Goal: Task Accomplishment & Management: Manage account settings

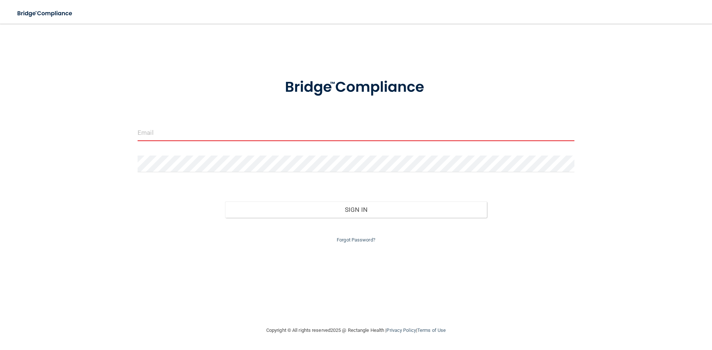
type input "[EMAIL_ADDRESS][DOMAIN_NAME]"
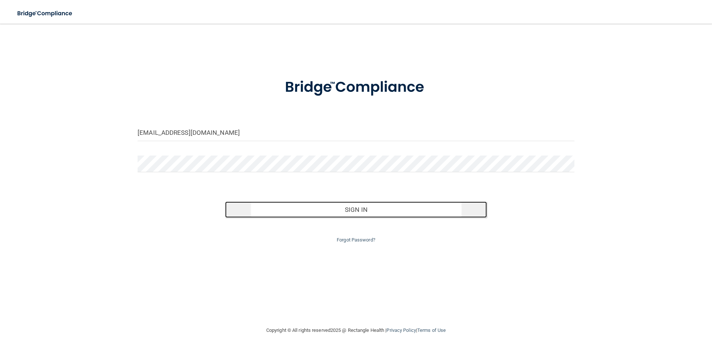
click at [367, 204] on button "Sign In" at bounding box center [356, 210] width 262 height 16
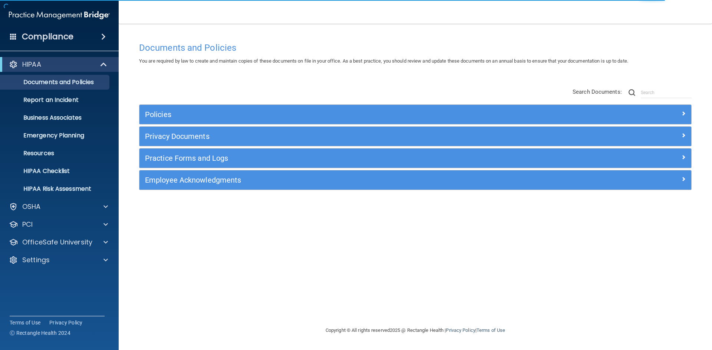
click at [205, 204] on div "Documents and Policies You are required by law to create and maintain copies of…" at bounding box center [415, 183] width 564 height 288
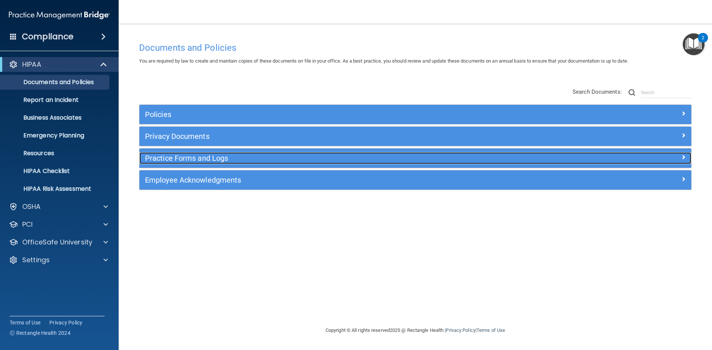
click at [415, 155] on h5 "Practice Forms and Logs" at bounding box center [346, 158] width 403 height 8
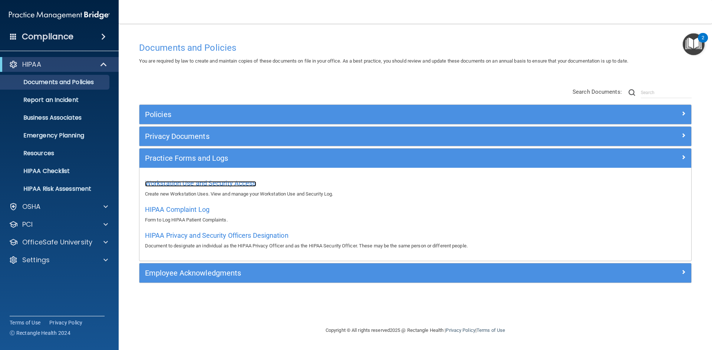
click at [191, 185] on span "Workstation Use and Security Access" at bounding box center [200, 183] width 111 height 8
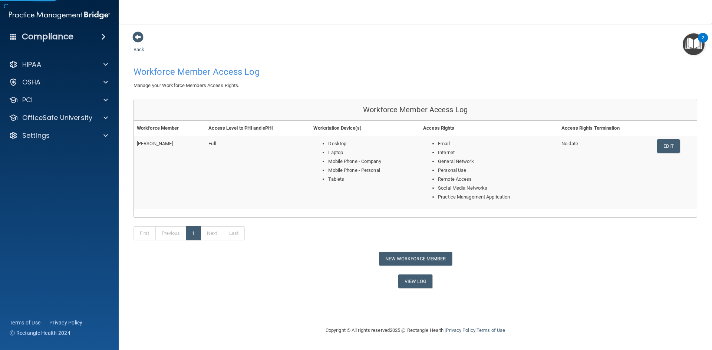
click at [508, 235] on div "First Previous 1 Next Last" at bounding box center [415, 235] width 575 height 34
click at [666, 148] on link "Edit" at bounding box center [668, 146] width 23 height 14
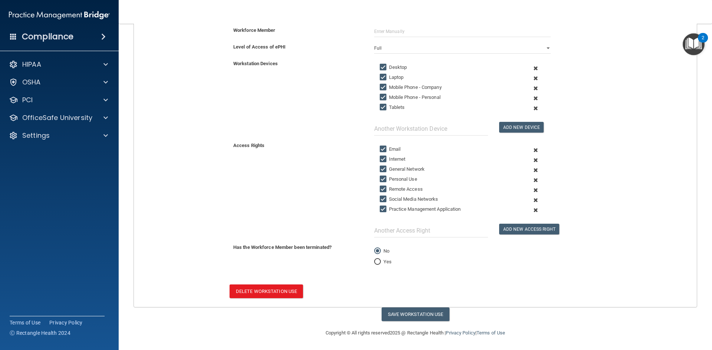
scroll to position [130, 0]
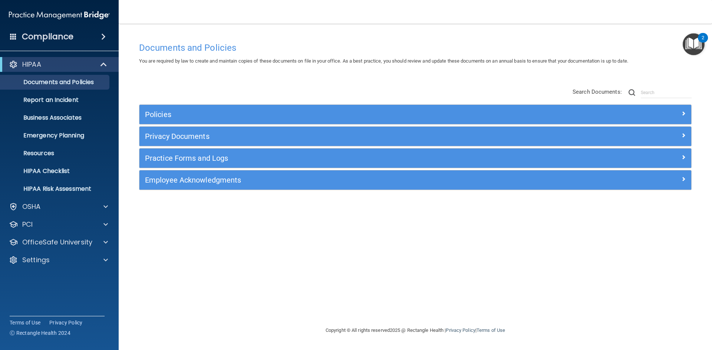
click at [241, 227] on div "Documents and Policies You are required by law to create and maintain copies of…" at bounding box center [415, 183] width 564 height 288
click at [234, 97] on div "Policies Select All (Unselect 0) Unselect All Print Selected (0) Acceptable Use…" at bounding box center [415, 139] width 564 height 118
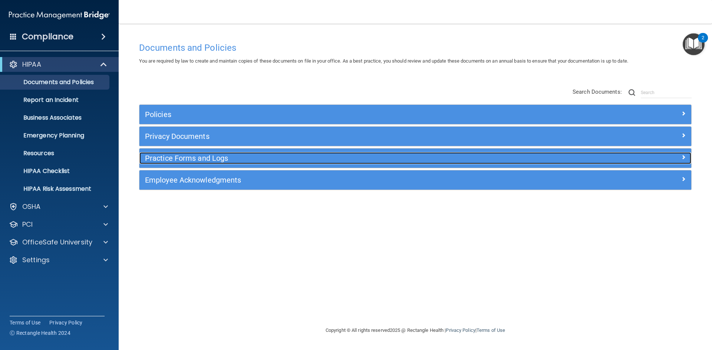
click at [209, 159] on h5 "Practice Forms and Logs" at bounding box center [346, 158] width 403 height 8
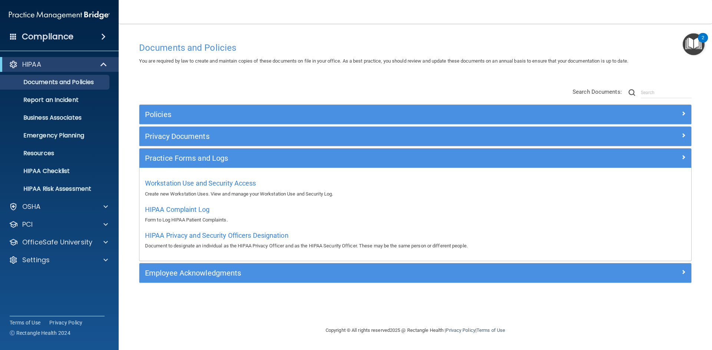
click at [241, 292] on div "Documents and Policies You are required by law to create and maintain copies of…" at bounding box center [415, 183] width 564 height 288
click at [58, 210] on div "OSHA" at bounding box center [49, 206] width 92 height 9
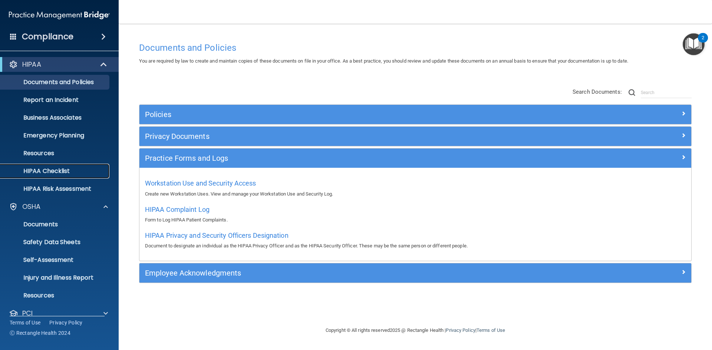
click at [52, 170] on p "HIPAA Checklist" at bounding box center [55, 171] width 101 height 7
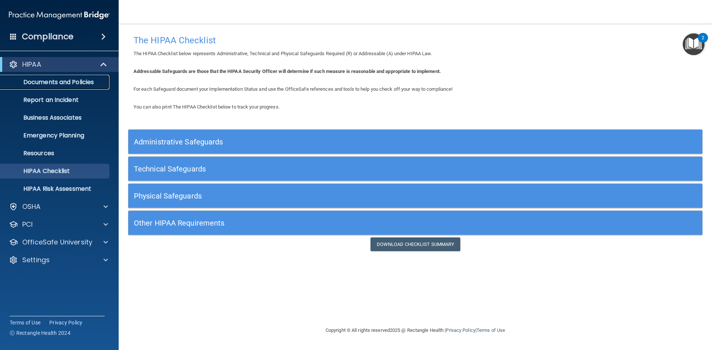
click at [60, 79] on p "Documents and Policies" at bounding box center [55, 82] width 101 height 7
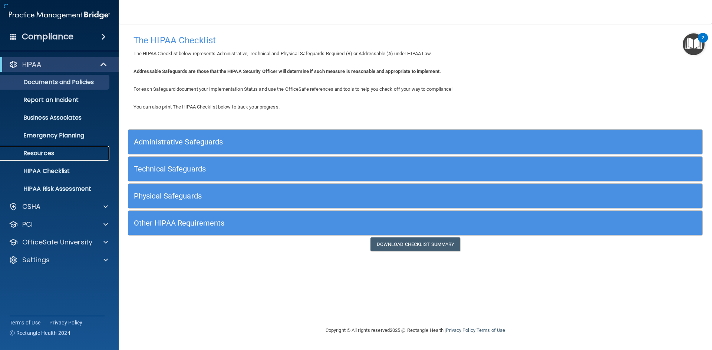
click at [47, 147] on link "Resources" at bounding box center [51, 153] width 117 height 15
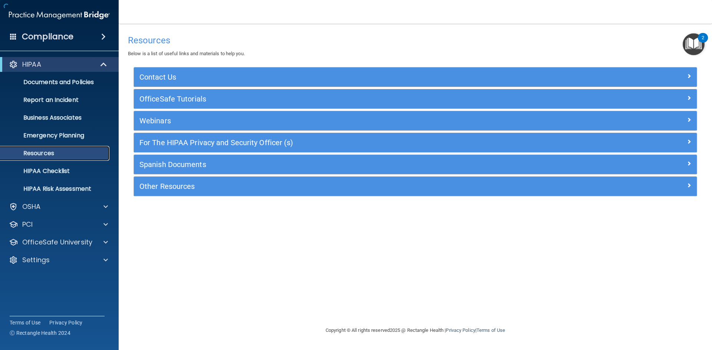
click at [53, 153] on p "Resources" at bounding box center [55, 153] width 101 height 7
click at [84, 240] on p "OfficeSafe University" at bounding box center [57, 242] width 70 height 9
click at [65, 261] on p "HIPAA Training" at bounding box center [35, 260] width 61 height 7
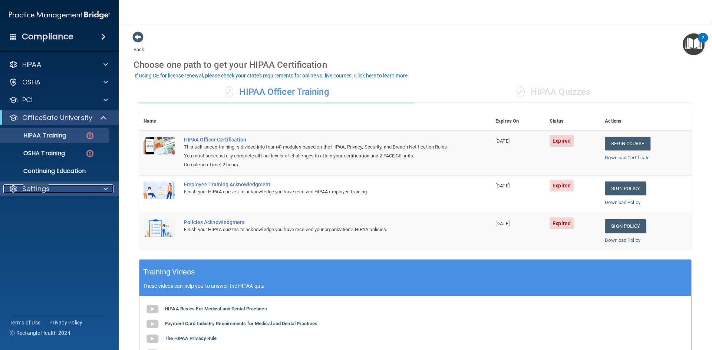
click at [41, 185] on p "Settings" at bounding box center [35, 189] width 27 height 9
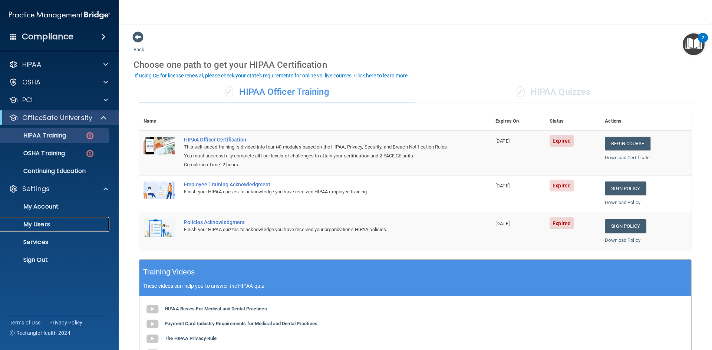
click at [43, 226] on p "My Users" at bounding box center [55, 224] width 101 height 7
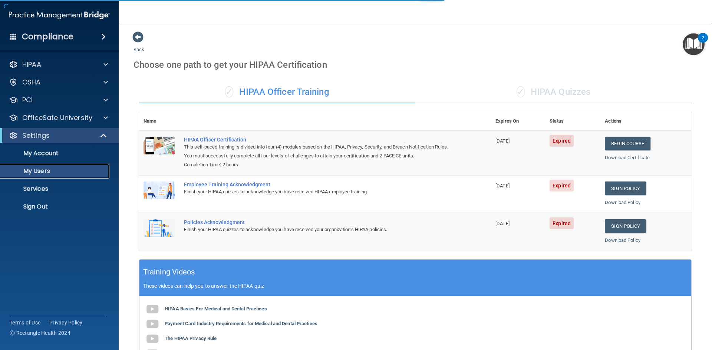
select select "20"
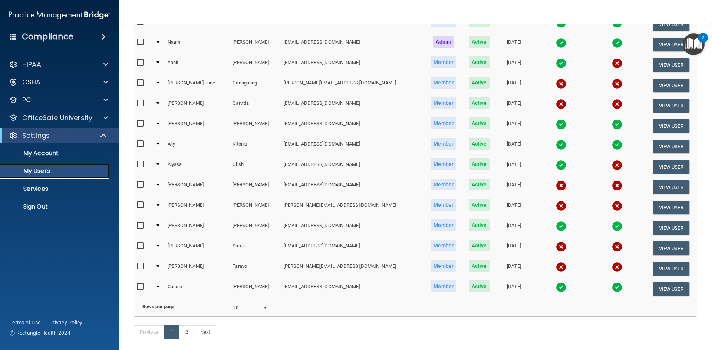
scroll to position [222, 0]
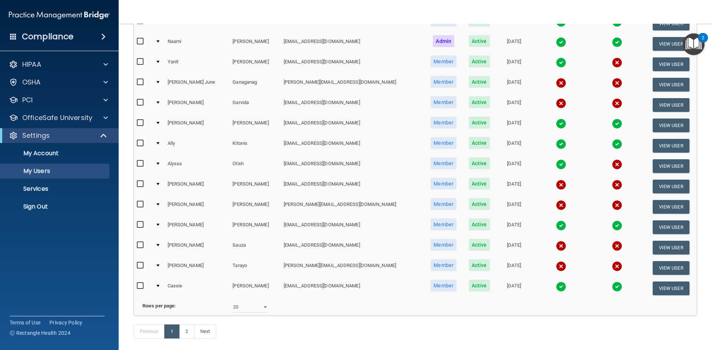
click at [139, 182] on input "checkbox" at bounding box center [141, 184] width 9 height 6
checkbox input "true"
click at [139, 205] on input "checkbox" at bounding box center [141, 205] width 9 height 6
checkbox input "true"
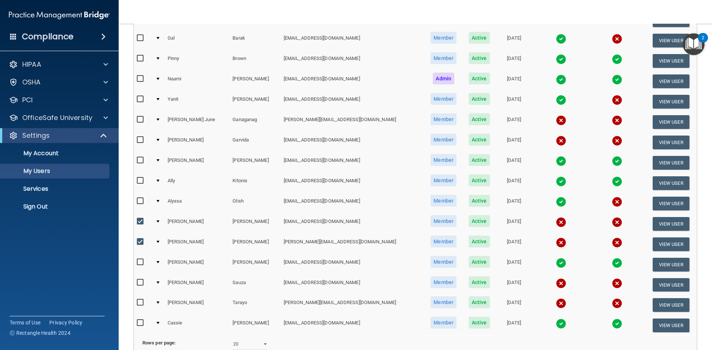
scroll to position [186, 0]
click at [138, 283] on input "checkbox" at bounding box center [141, 283] width 9 height 6
checkbox input "true"
click at [161, 304] on td at bounding box center [158, 305] width 12 height 20
click at [159, 302] on div at bounding box center [157, 302] width 3 height 2
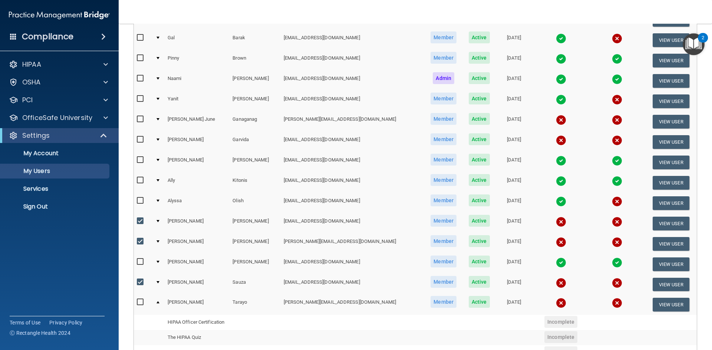
click at [139, 120] on input "checkbox" at bounding box center [141, 119] width 9 height 6
checkbox input "true"
click at [140, 139] on input "checkbox" at bounding box center [141, 140] width 9 height 6
checkbox input "true"
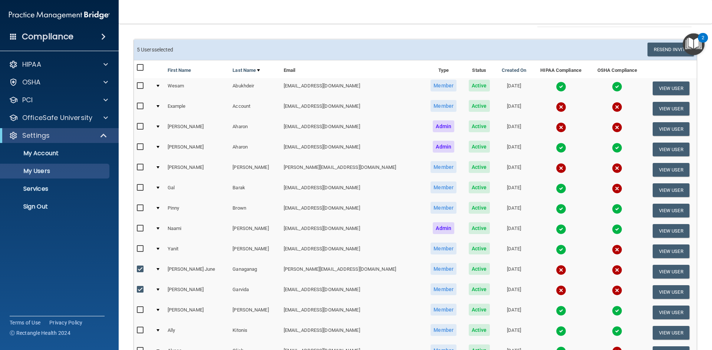
scroll to position [1, 0]
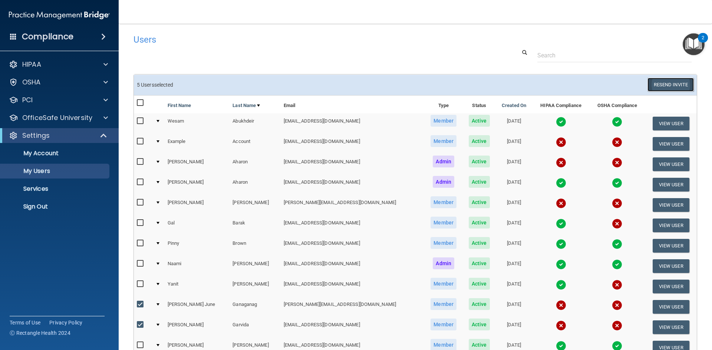
click at [657, 82] on button "Resend Invite" at bounding box center [670, 85] width 46 height 14
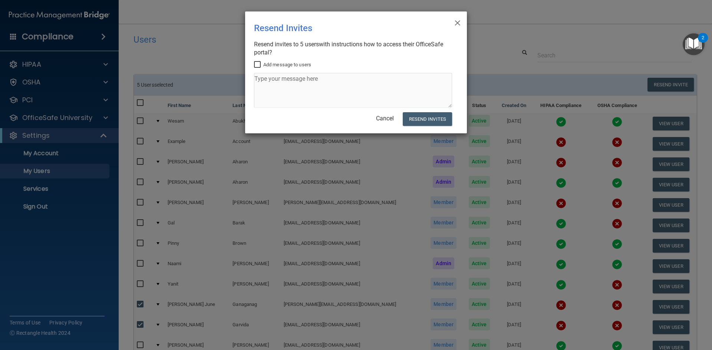
click at [270, 64] on label "Add message to users" at bounding box center [282, 64] width 57 height 9
click at [262, 64] on input "Add message to users" at bounding box center [258, 65] width 9 height 6
checkbox input "true"
click at [280, 81] on textarea at bounding box center [353, 90] width 198 height 35
type textarea "Please do your trainings!"
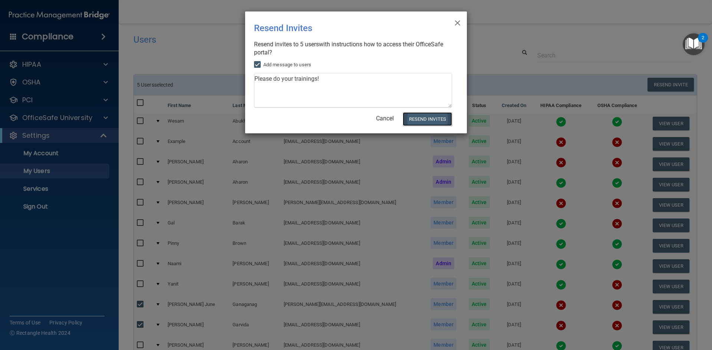
click at [417, 119] on button "Resend Invites" at bounding box center [427, 119] width 49 height 14
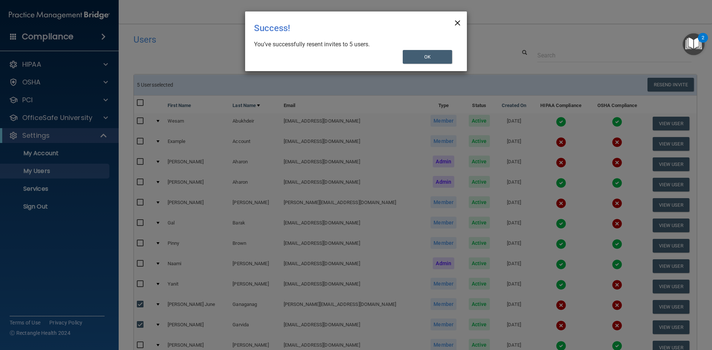
click at [459, 22] on span "×" at bounding box center [457, 21] width 7 height 15
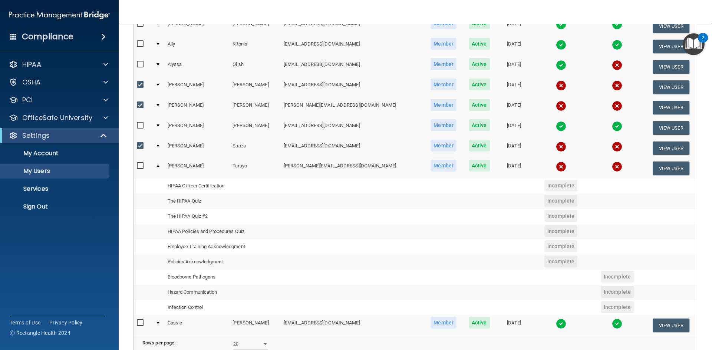
scroll to position [400, 0]
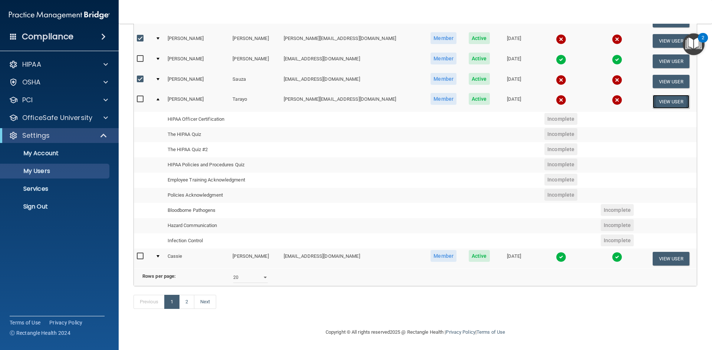
click at [662, 95] on button "View User" at bounding box center [671, 102] width 37 height 14
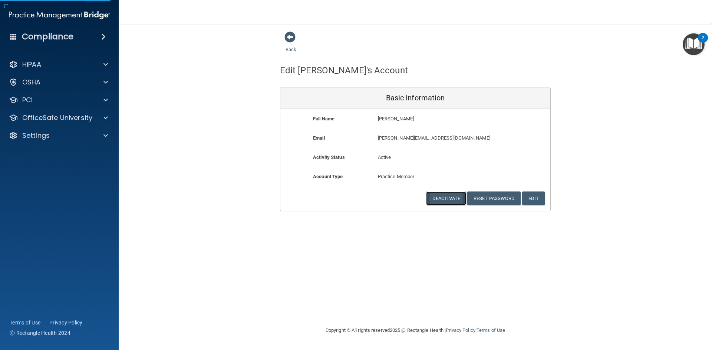
click at [440, 201] on button "Deactivate" at bounding box center [446, 199] width 40 height 14
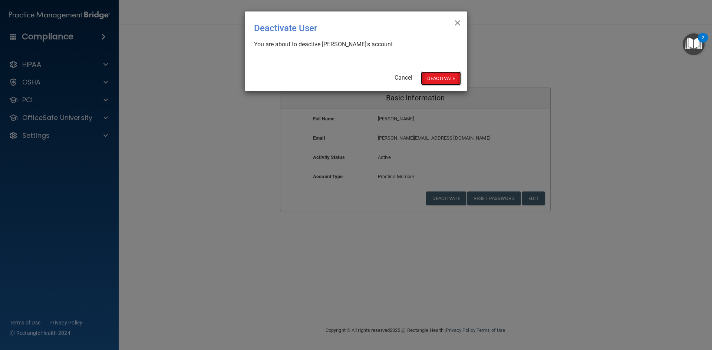
click at [448, 84] on button "Deactivate" at bounding box center [441, 79] width 40 height 14
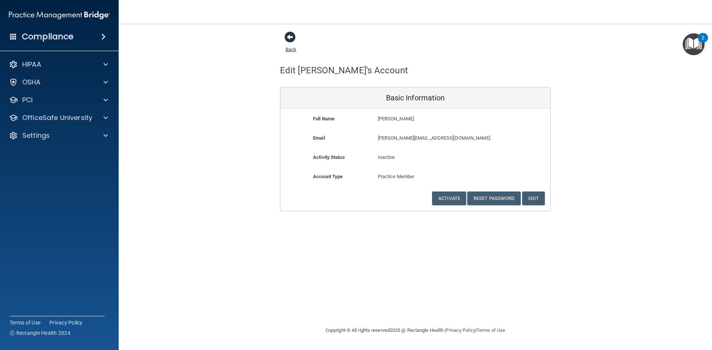
click at [288, 34] on span at bounding box center [289, 37] width 11 height 11
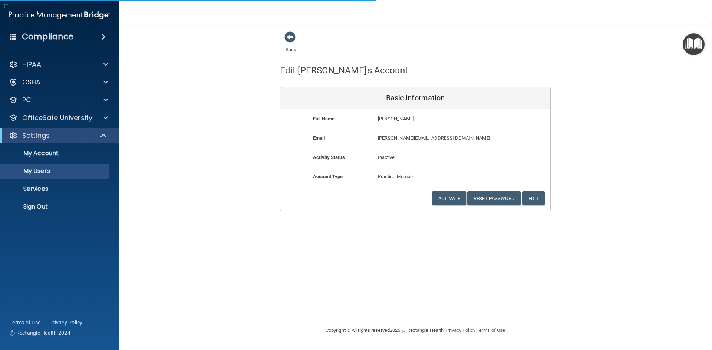
select select "20"
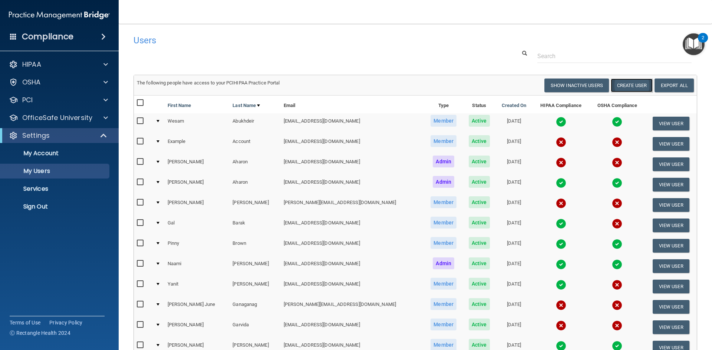
click at [645, 85] on button "Create User" at bounding box center [632, 86] width 42 height 14
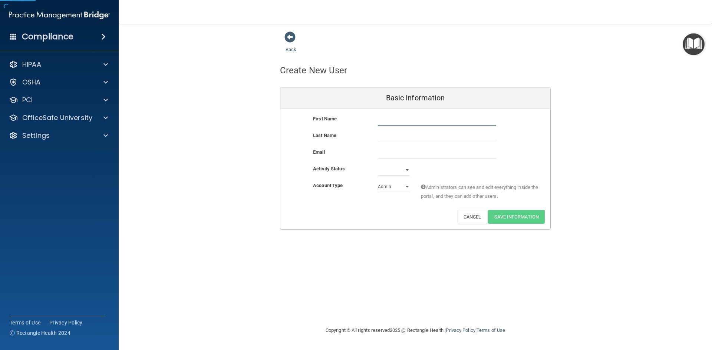
click at [446, 120] on input "text" at bounding box center [437, 120] width 118 height 11
type input "Deron"
type input "[PERSON_NAME]"
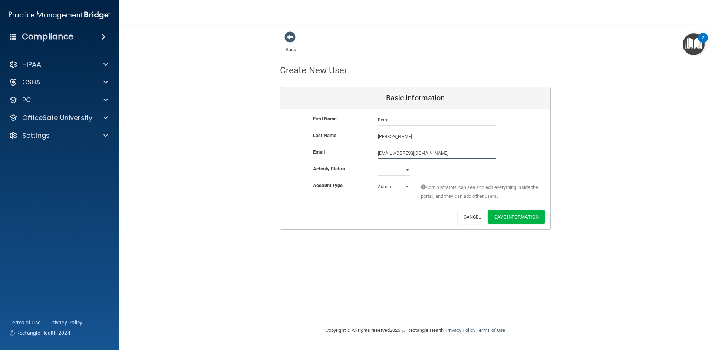
type input "[EMAIL_ADDRESS][DOMAIN_NAME]"
click at [402, 169] on select "Active Inactive" at bounding box center [394, 170] width 32 height 11
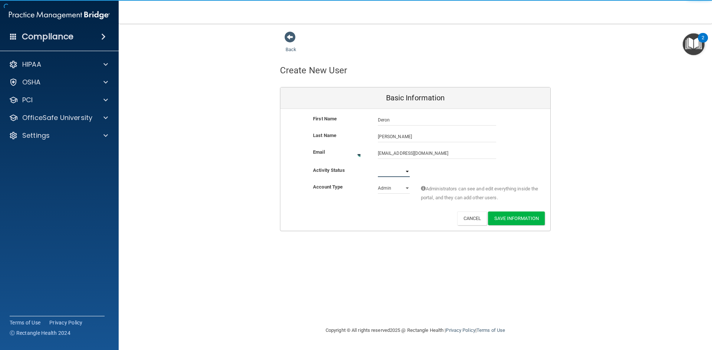
select select "active"
click at [378, 166] on select "Active Inactive" at bounding box center [394, 171] width 32 height 11
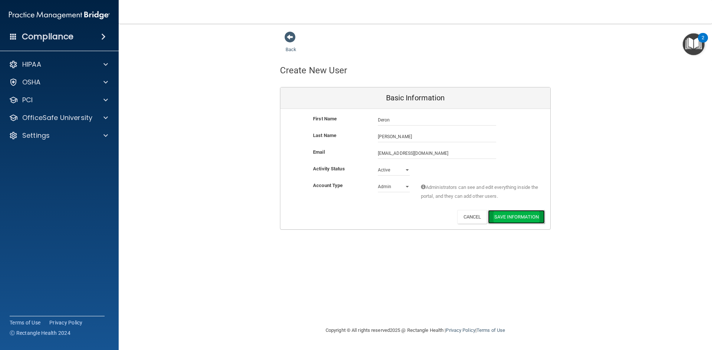
click at [511, 215] on button "Save Information" at bounding box center [516, 217] width 57 height 14
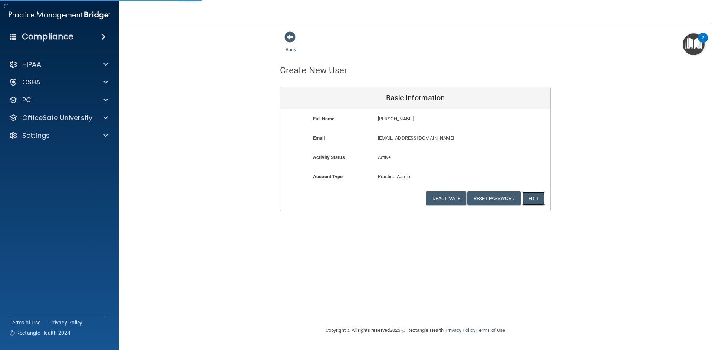
click at [539, 198] on button "Edit" at bounding box center [533, 199] width 23 height 14
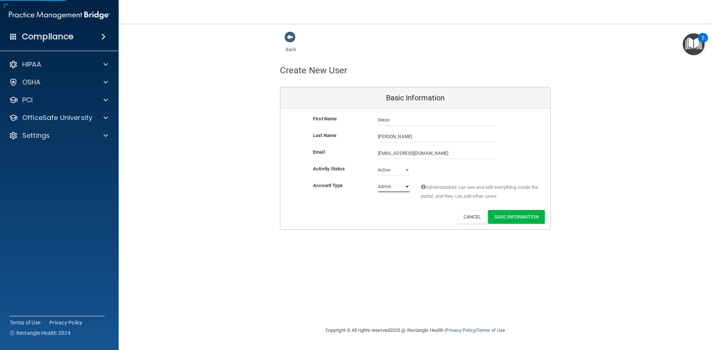
click at [397, 188] on select "Admin Member" at bounding box center [394, 186] width 32 height 11
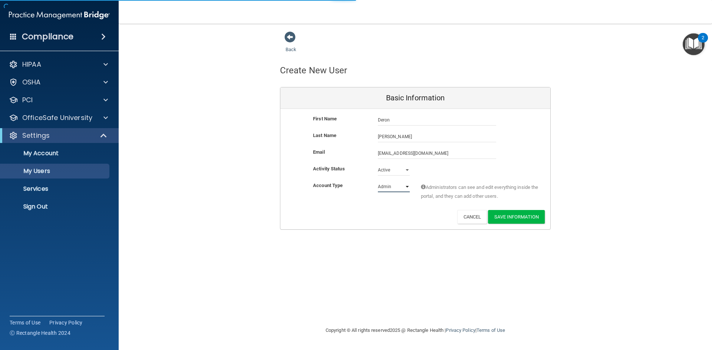
select select "practice_member"
click at [378, 181] on select "Admin Member" at bounding box center [394, 186] width 32 height 11
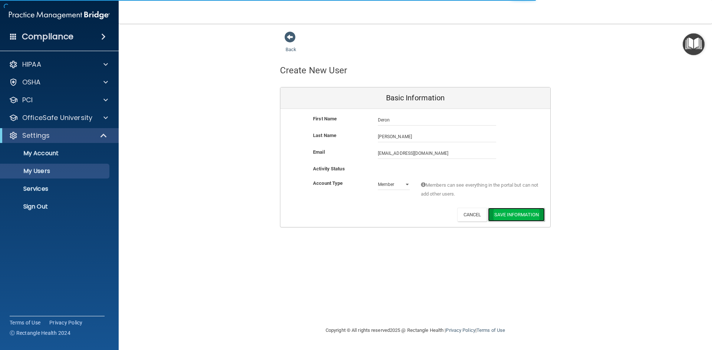
click at [515, 212] on button "Save Information" at bounding box center [516, 215] width 57 height 14
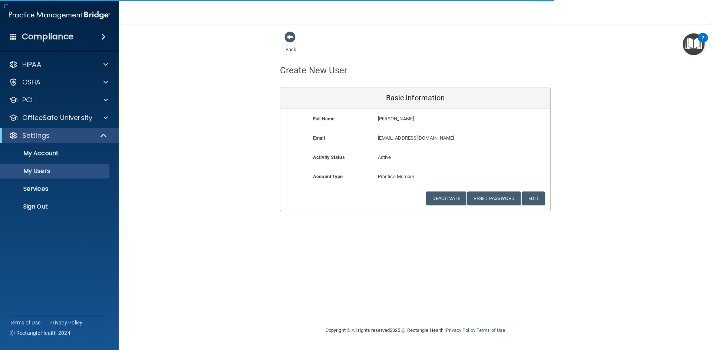
select select "20"
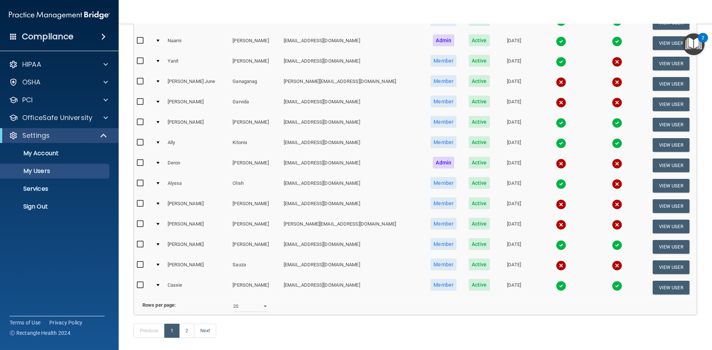
scroll to position [260, 0]
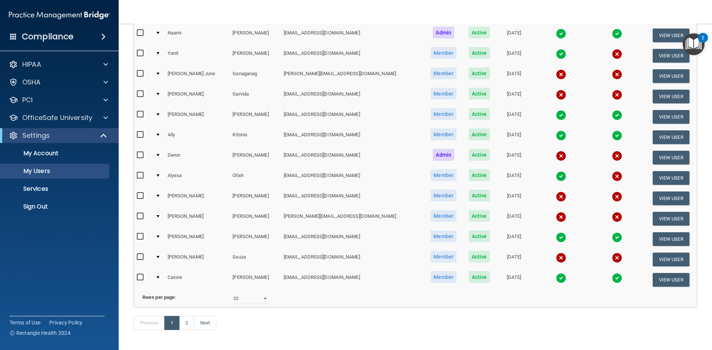
click at [159, 157] on td at bounding box center [158, 158] width 12 height 20
click at [665, 156] on button "View User" at bounding box center [671, 158] width 37 height 14
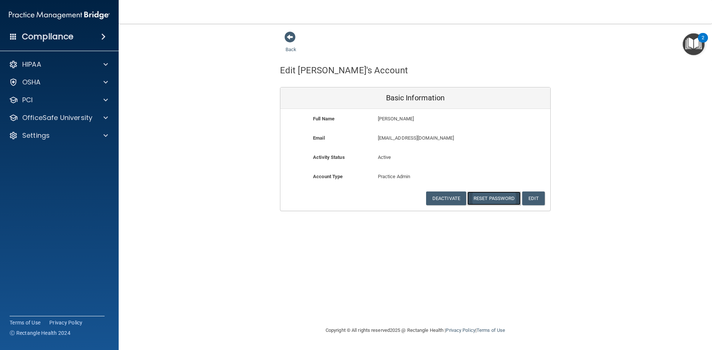
click at [483, 197] on button "Reset Password" at bounding box center [493, 199] width 53 height 14
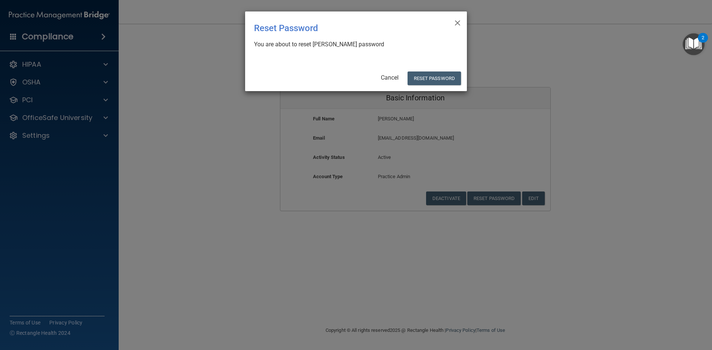
click at [226, 181] on div "× Close Reset Password There was an error while resetting the password ... You …" at bounding box center [356, 175] width 712 height 350
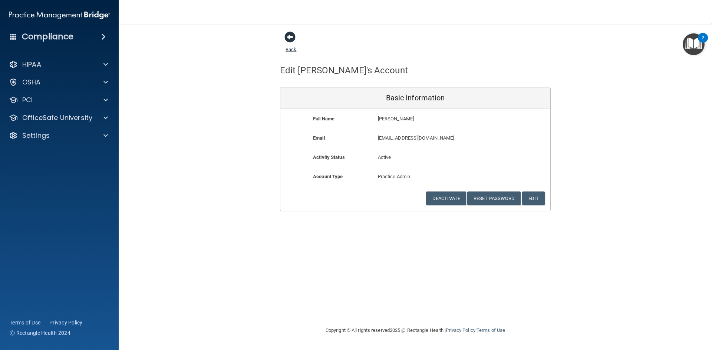
click at [290, 37] on span at bounding box center [289, 37] width 11 height 11
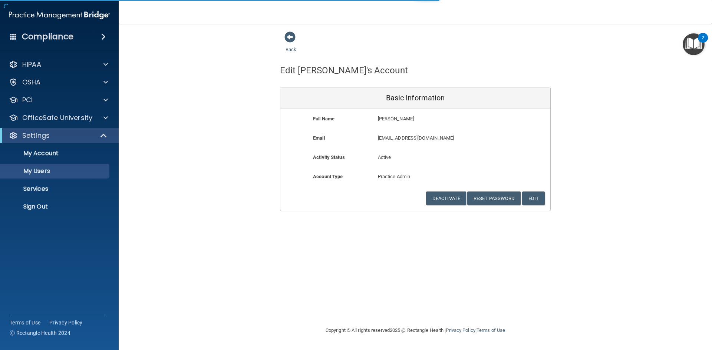
select select "20"
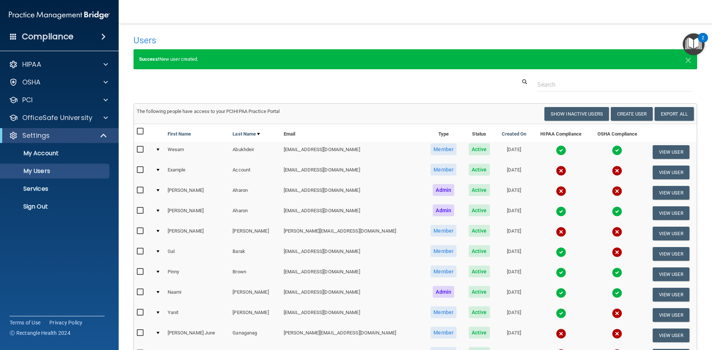
click at [452, 87] on div at bounding box center [415, 85] width 575 height 14
click at [459, 99] on div "Users Success! New user created. × Error! The user couldn't be created. × Succe…" at bounding box center [415, 316] width 564 height 570
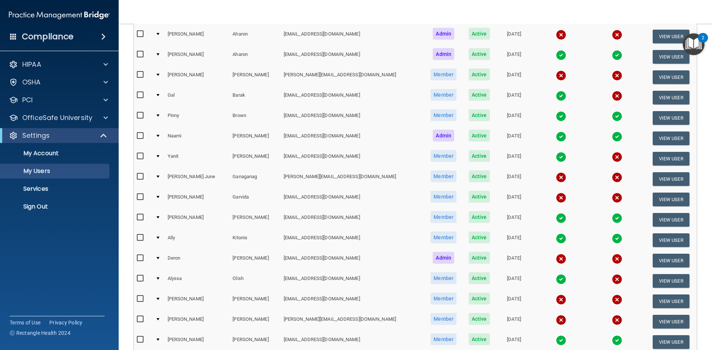
scroll to position [222, 0]
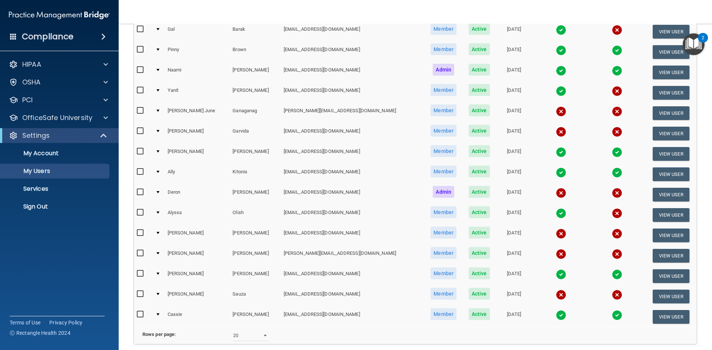
click at [159, 194] on div at bounding box center [157, 192] width 3 height 2
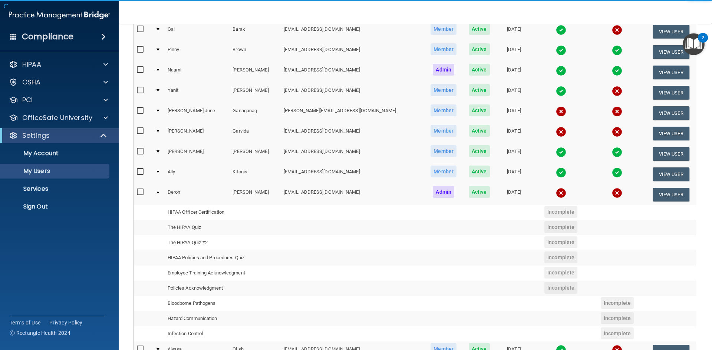
click at [424, 192] on td "Admin" at bounding box center [443, 195] width 39 height 20
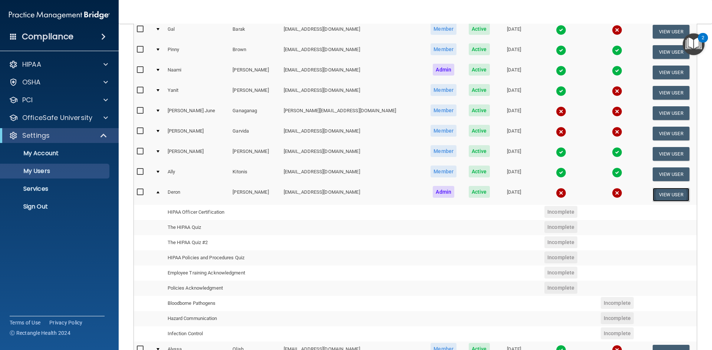
click at [665, 194] on button "View User" at bounding box center [671, 195] width 37 height 14
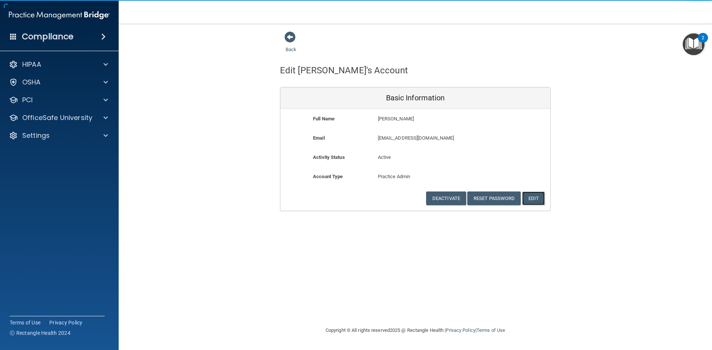
click at [535, 195] on button "Edit" at bounding box center [533, 199] width 23 height 14
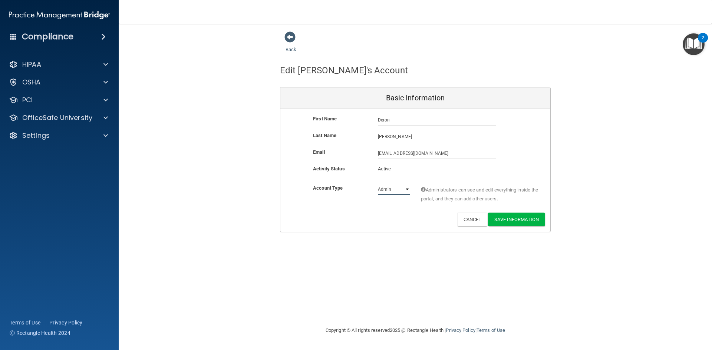
click at [396, 191] on select "Admin Member" at bounding box center [394, 189] width 32 height 11
select select "practice_member"
click at [378, 184] on select "Admin Member" at bounding box center [394, 189] width 32 height 11
click at [505, 221] on button "Save Information" at bounding box center [516, 220] width 57 height 14
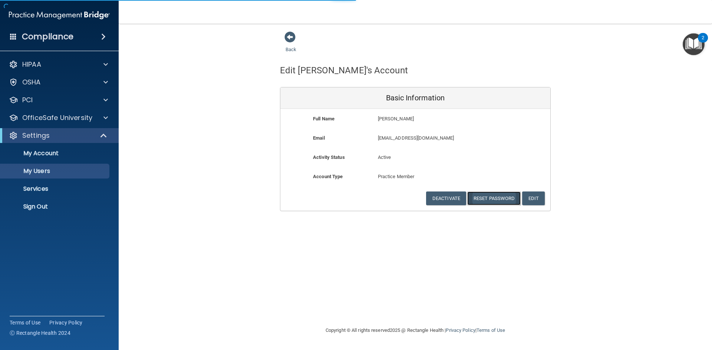
click at [500, 204] on button "Reset Password" at bounding box center [493, 199] width 53 height 14
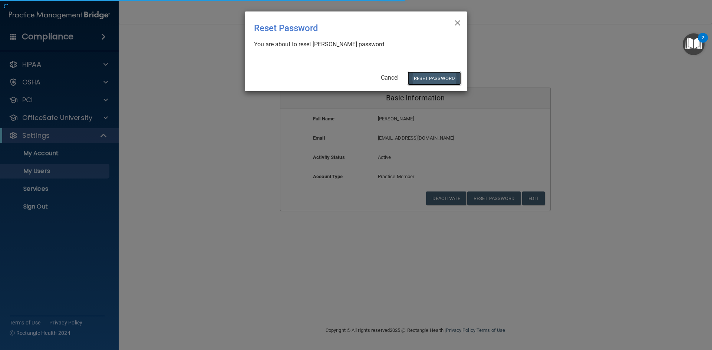
click at [443, 75] on button "Reset Password" at bounding box center [433, 79] width 53 height 14
select select "20"
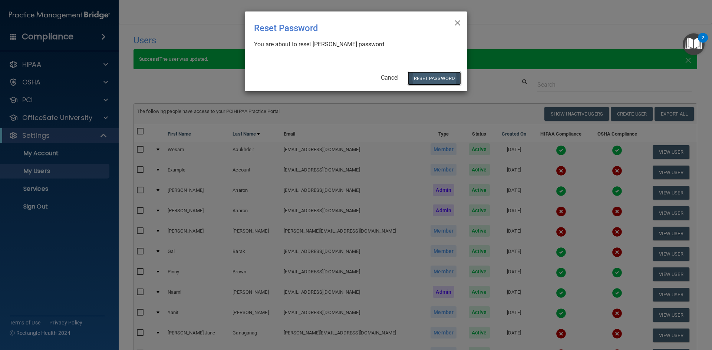
click at [432, 76] on button "Reset Password" at bounding box center [433, 79] width 53 height 14
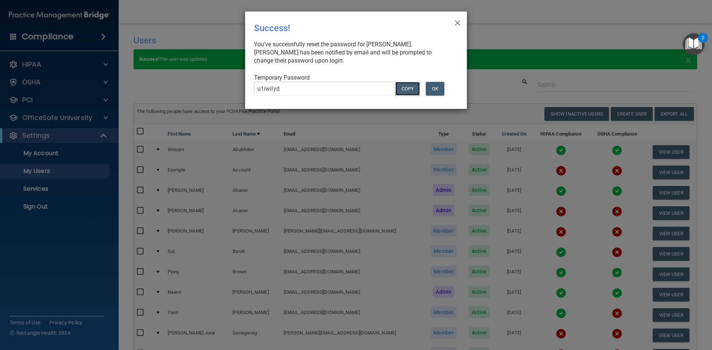
click at [408, 87] on button "COPY" at bounding box center [407, 89] width 24 height 14
click at [406, 90] on button "COPY" at bounding box center [407, 89] width 24 height 14
click at [406, 90] on button "Copy" at bounding box center [407, 89] width 24 height 14
click at [436, 89] on button "OK" at bounding box center [435, 89] width 19 height 14
click at [458, 26] on span "×" at bounding box center [457, 21] width 7 height 15
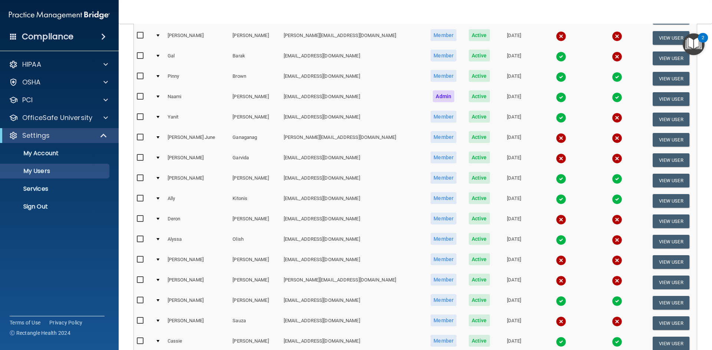
scroll to position [218, 0]
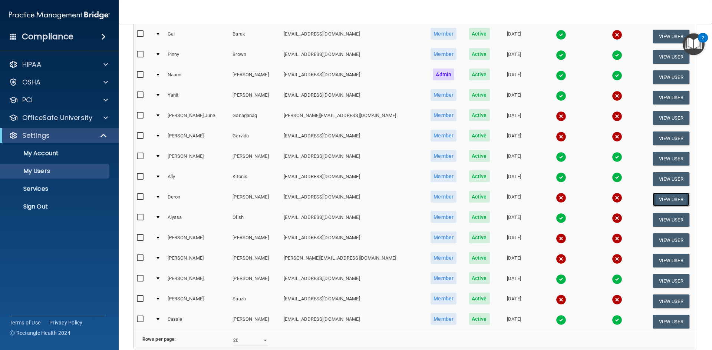
click at [653, 196] on button "View User" at bounding box center [671, 200] width 37 height 14
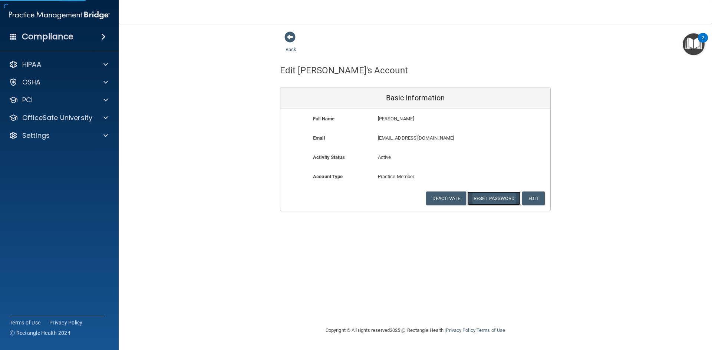
click at [495, 192] on button "Reset Password" at bounding box center [493, 199] width 53 height 14
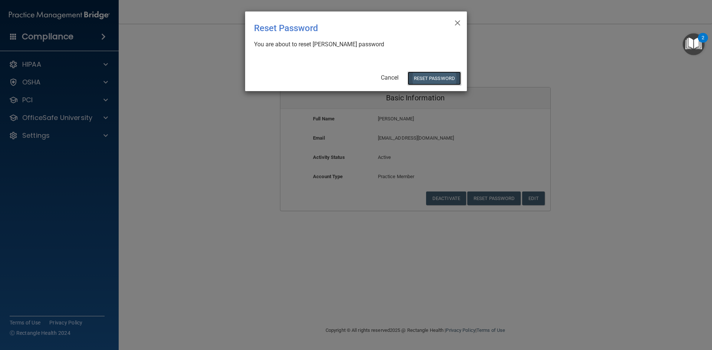
click at [448, 77] on button "Reset Password" at bounding box center [433, 79] width 53 height 14
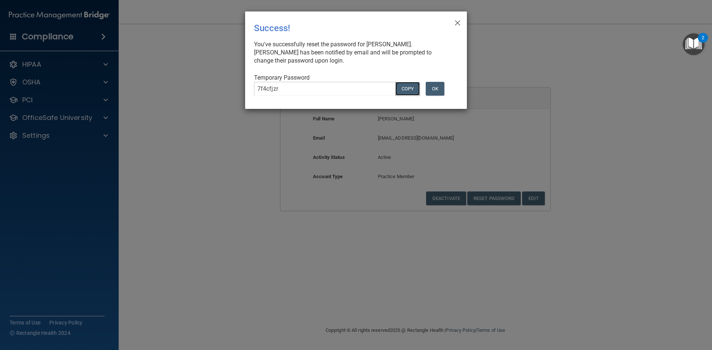
click at [410, 90] on button "COPY" at bounding box center [407, 89] width 24 height 14
click at [458, 21] on span "×" at bounding box center [457, 21] width 7 height 15
